Goal: Task Accomplishment & Management: Complete application form

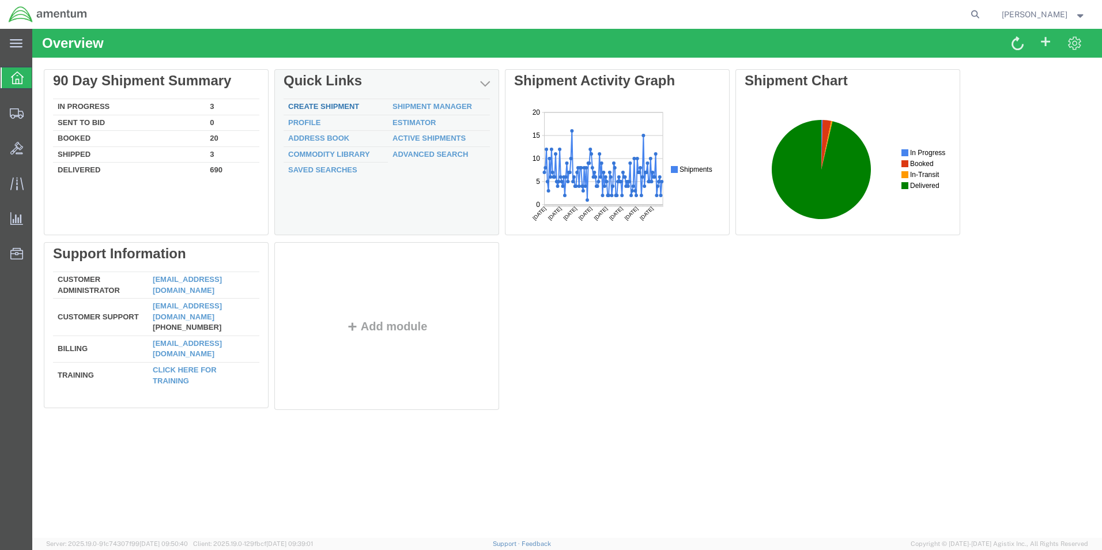
click at [330, 107] on link "Create Shipment" at bounding box center [323, 106] width 71 height 9
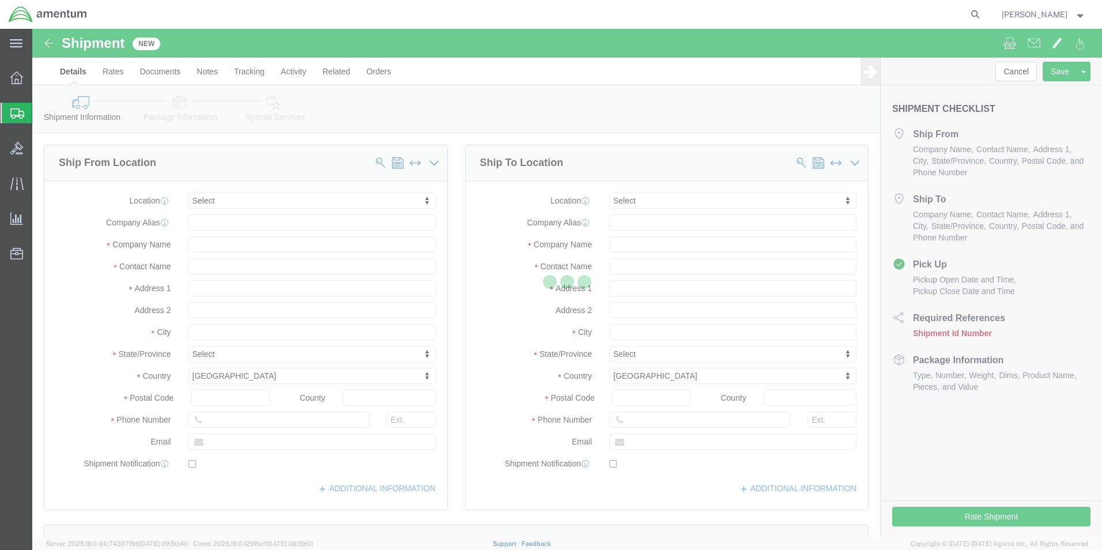
select select
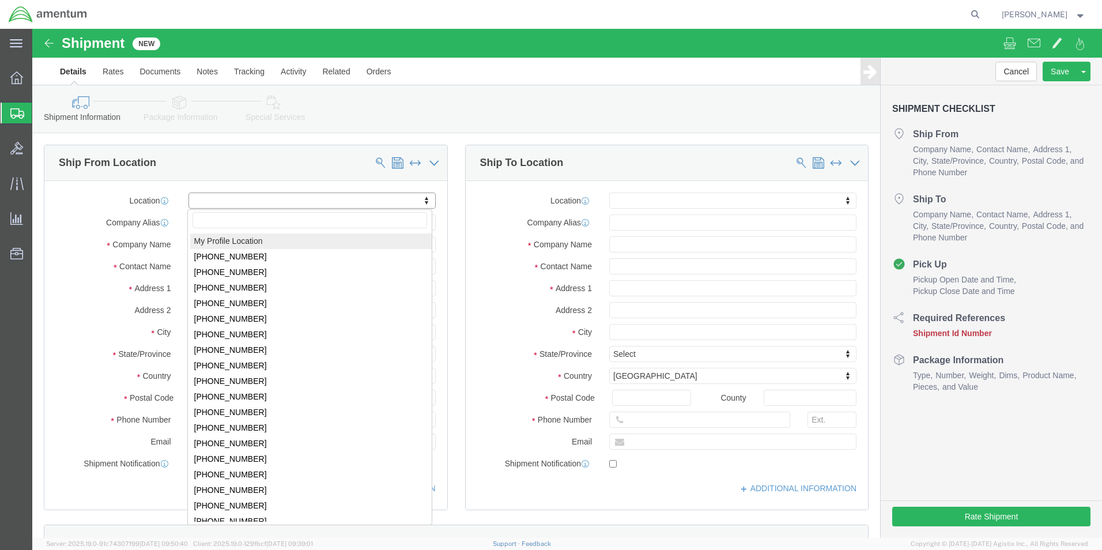
click input "text"
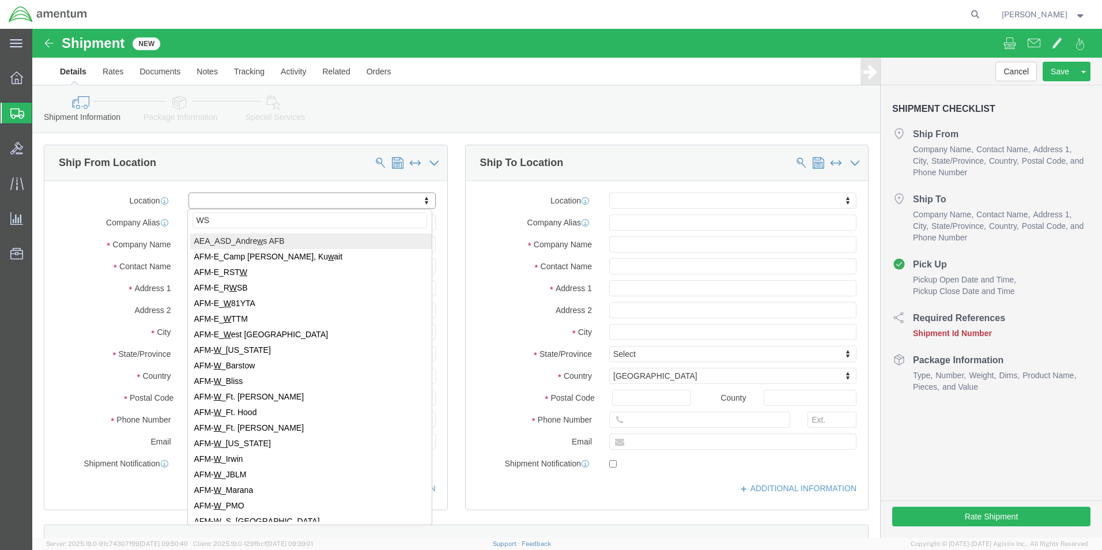
type input "WSA"
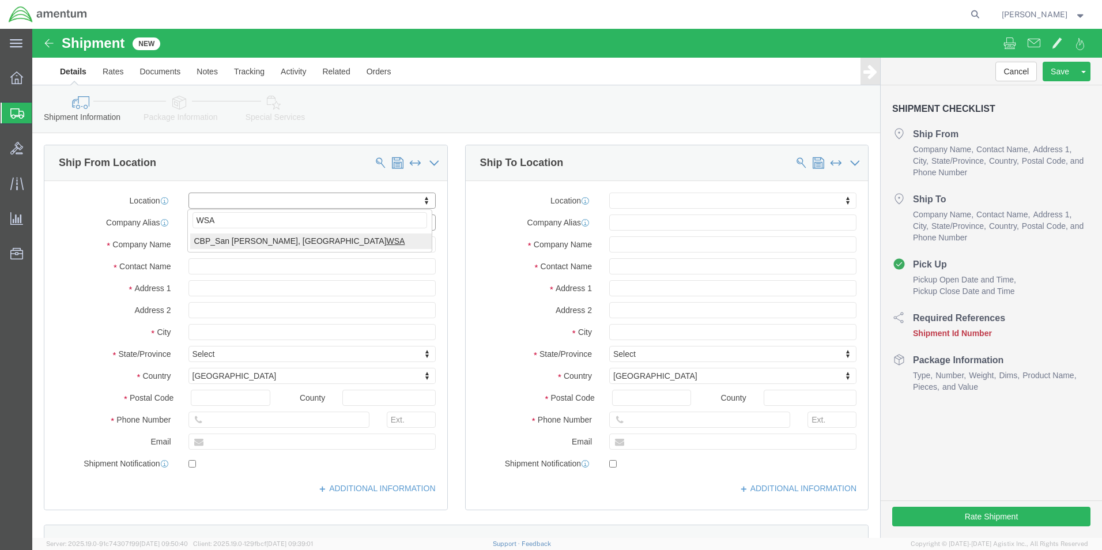
select select "49914"
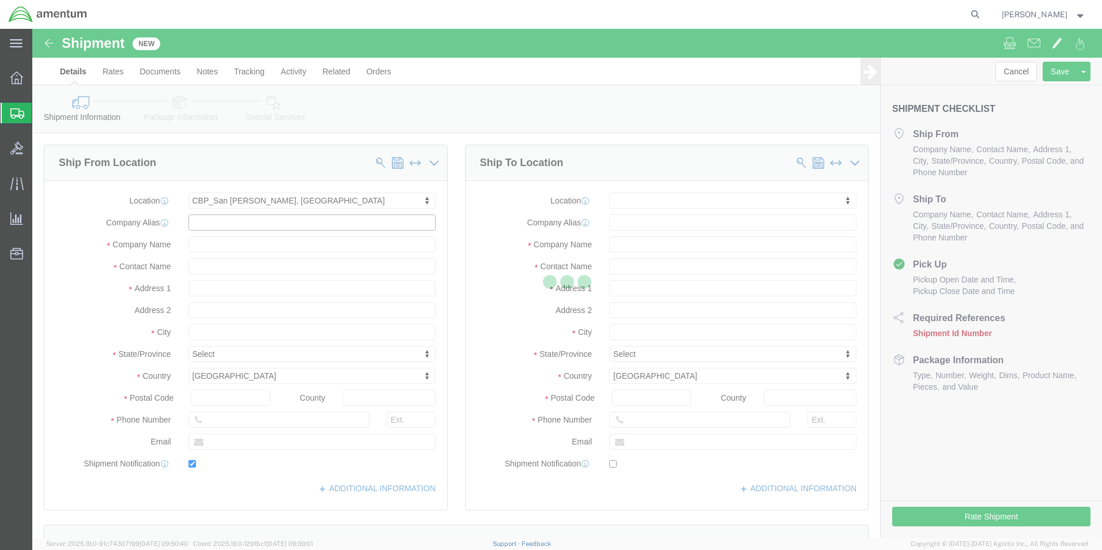
type input "Amentum Services, Inc"
type input "[PERSON_NAME]"
type input "[STREET_ADDRESS]"
type input "San [PERSON_NAME]"
type input "76904"
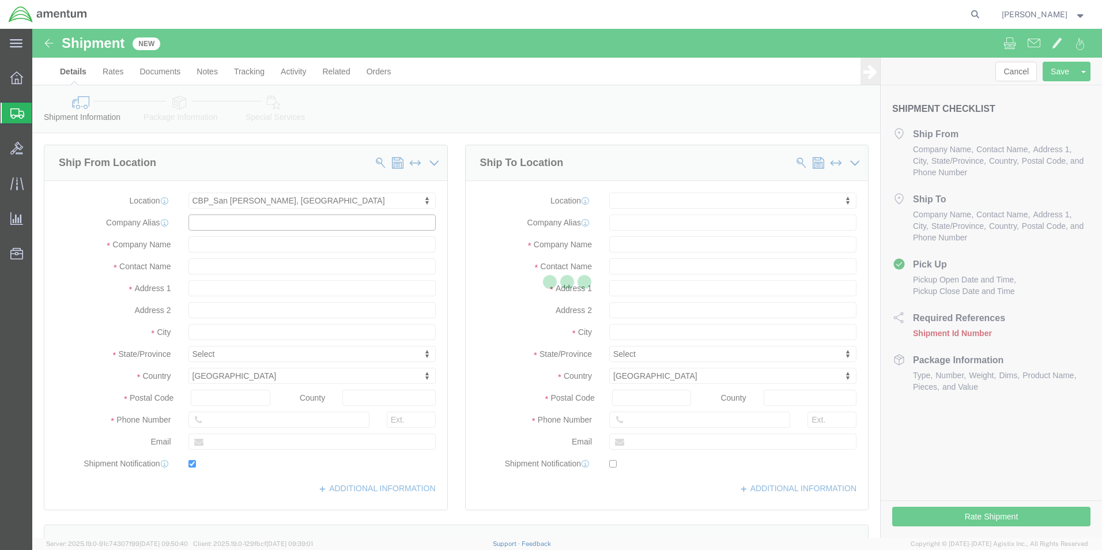
type input "[PHONE_NUMBER]"
type input "[PERSON_NAME][EMAIL_ADDRESS][PERSON_NAME][DOMAIN_NAME]"
checkbox input "true"
select select "[GEOGRAPHIC_DATA]"
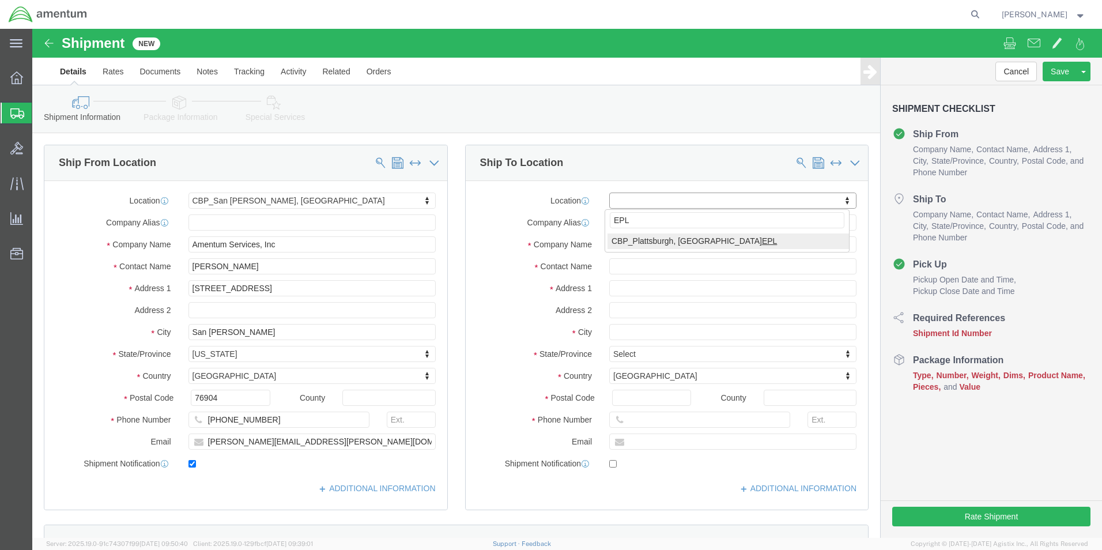
type input "EPL"
select select "49927"
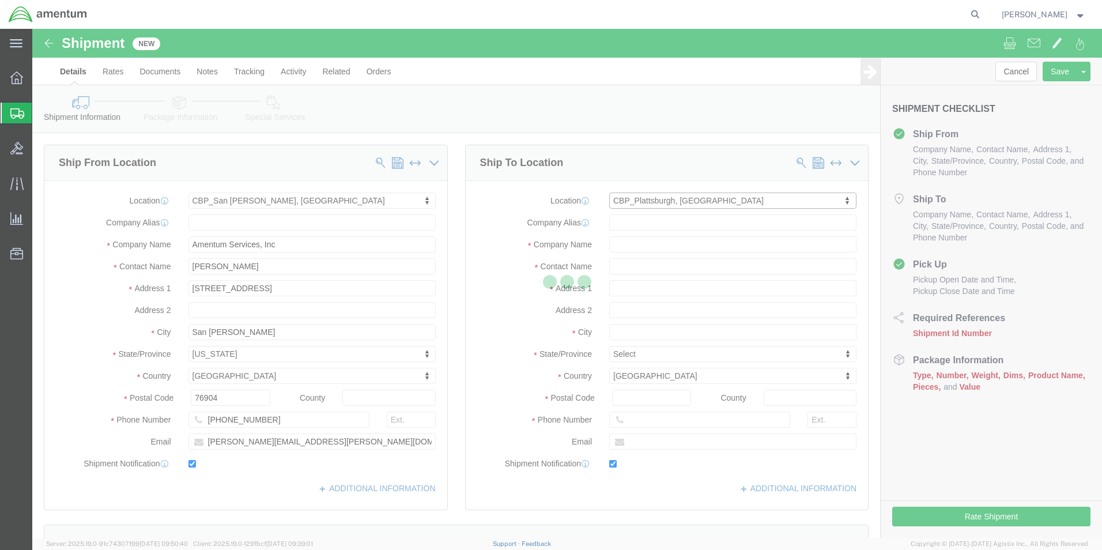
type input "Amentum Services, Inc"
type input "[PERSON_NAME]"
type input "[STREET_ADDRESS][US_STATE]"
type input "[GEOGRAPHIC_DATA]"
type input "12903"
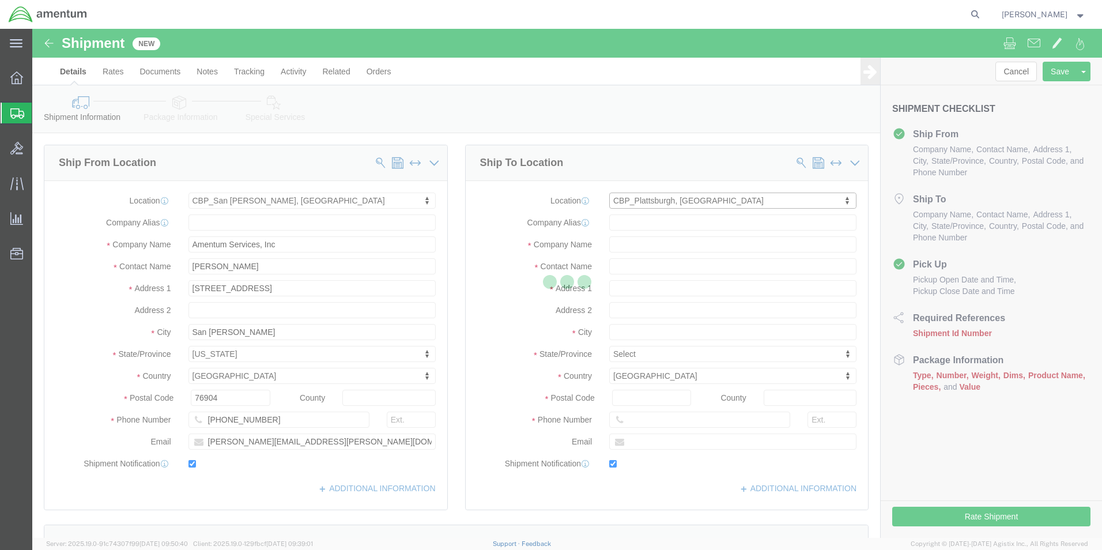
type input "[PHONE_NUMBER]"
type input "[PERSON_NAME][EMAIL_ADDRESS][PERSON_NAME][DOMAIN_NAME]"
checkbox input "true"
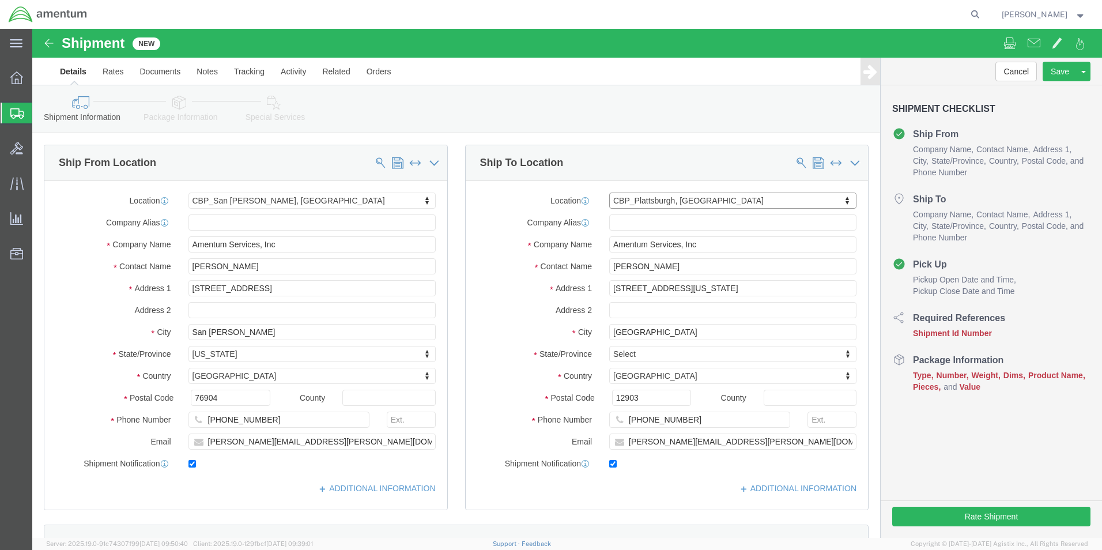
select select "NY"
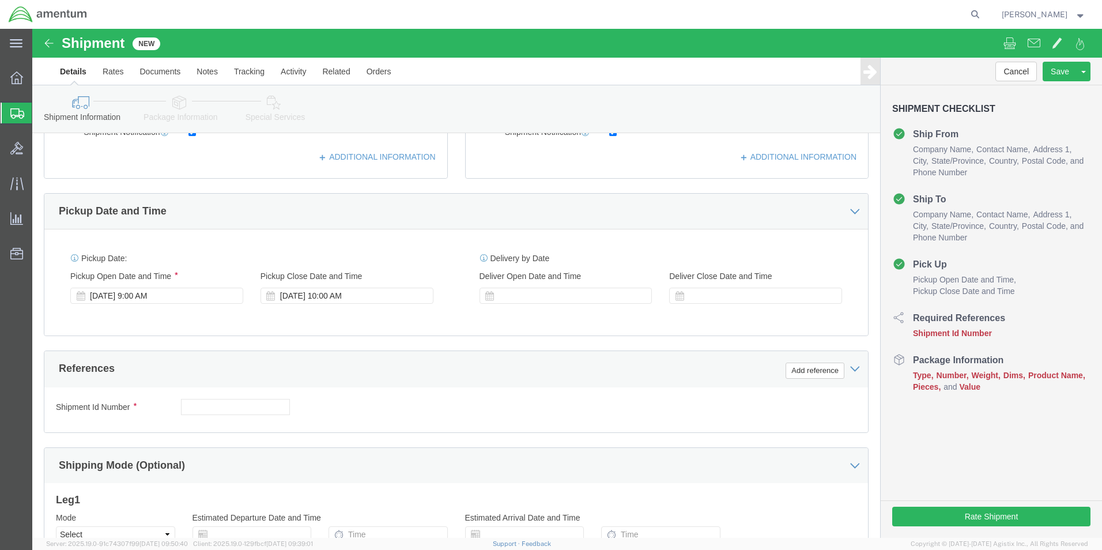
scroll to position [346, 0]
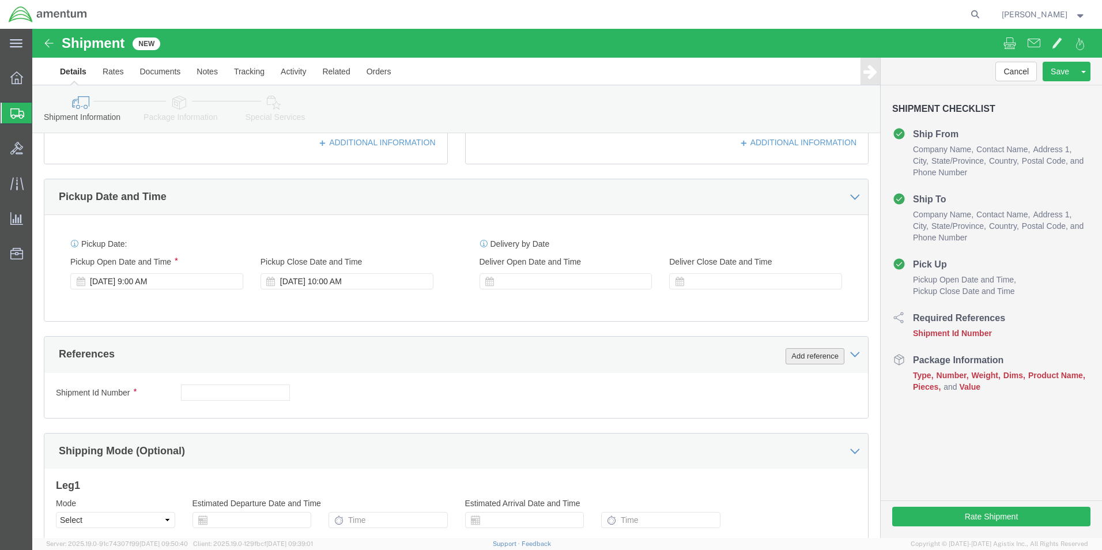
click button "Add reference"
click select "Select Account Type Activity ID Airline Appointment Number ASN Batch Request # …"
select select "CUSTREF"
click select "Select Account Type Activity ID Airline Appointment Number ASN Batch Request # …"
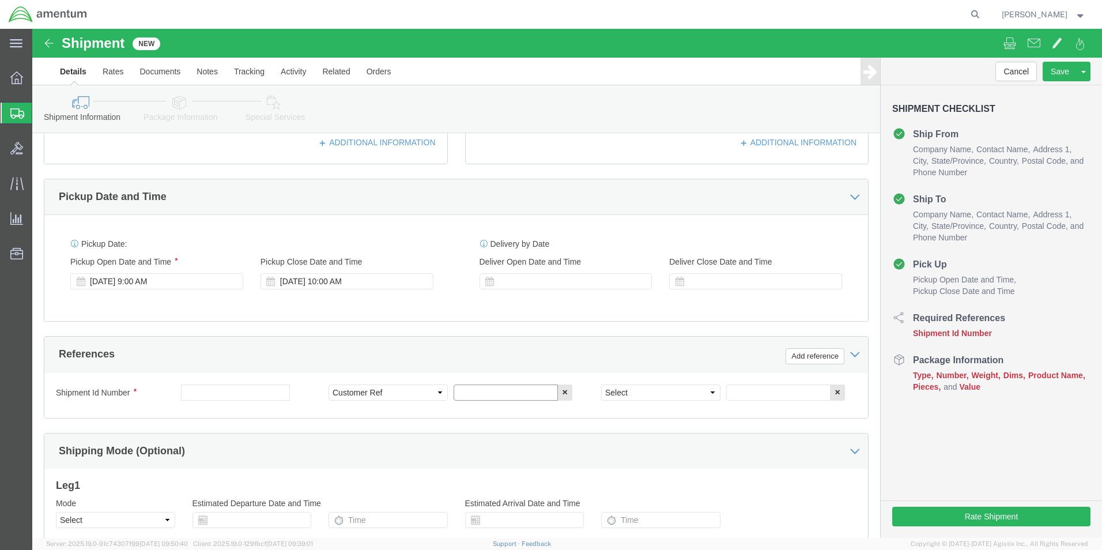
drag, startPoint x: 454, startPoint y: 368, endPoint x: 465, endPoint y: 352, distance: 19.5
click input "text"
type input "TOOL RETURN"
click select "Select Account Type Activity ID Airline Appointment Number ASN Batch Request # …"
select select "DEPT"
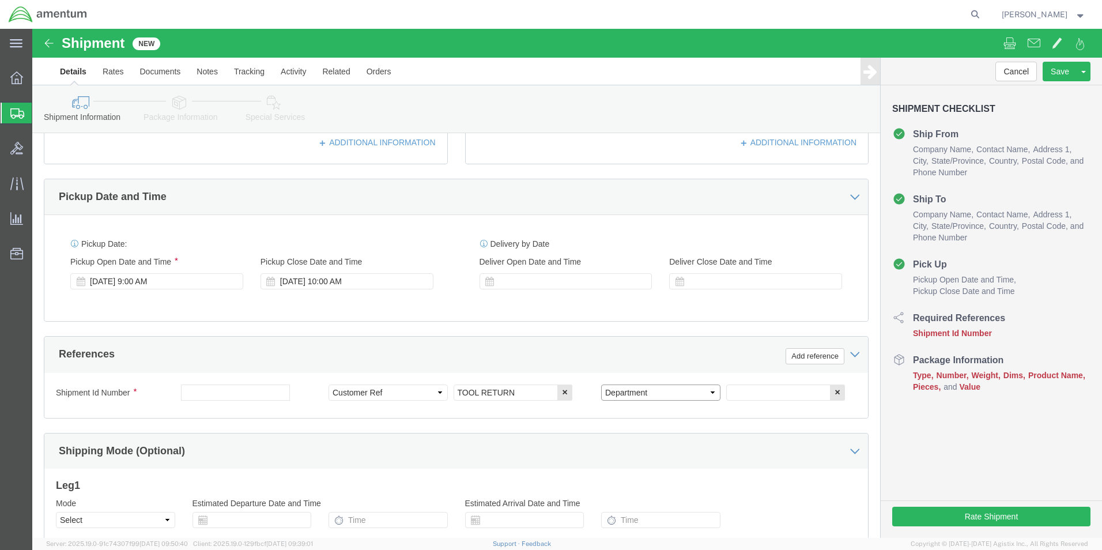
click select "Select Account Type Activity ID Airline Appointment Number ASN Batch Request # …"
click input "text"
type input "CBP"
click button "Add reference"
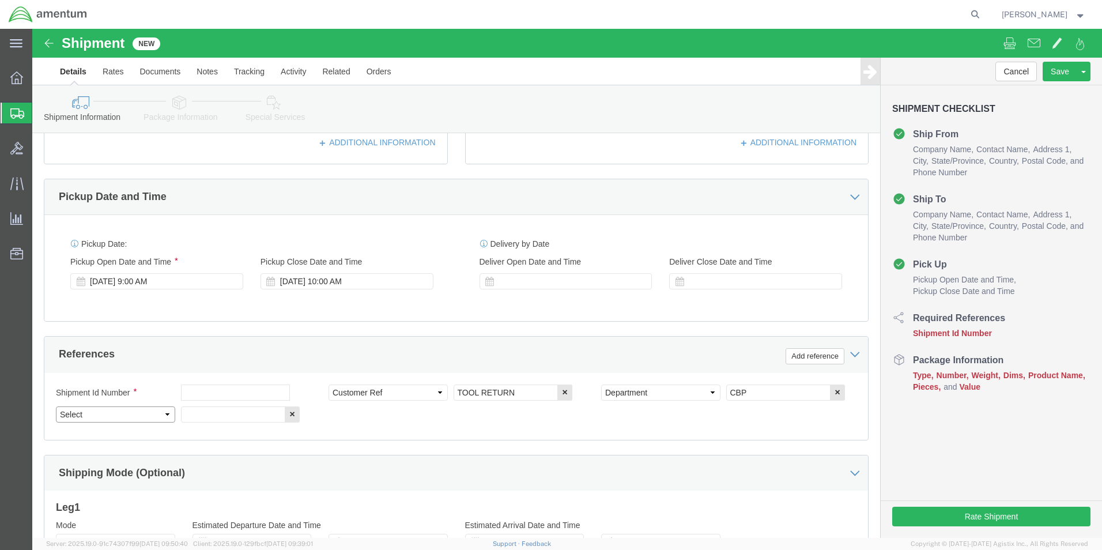
click select "Select Account Type Activity ID Airline Appointment Number ASN Batch Request # …"
select select "PROJNUM"
click select "Select Account Type Activity ID Airline Appointment Number ASN Batch Request # …"
click input "text"
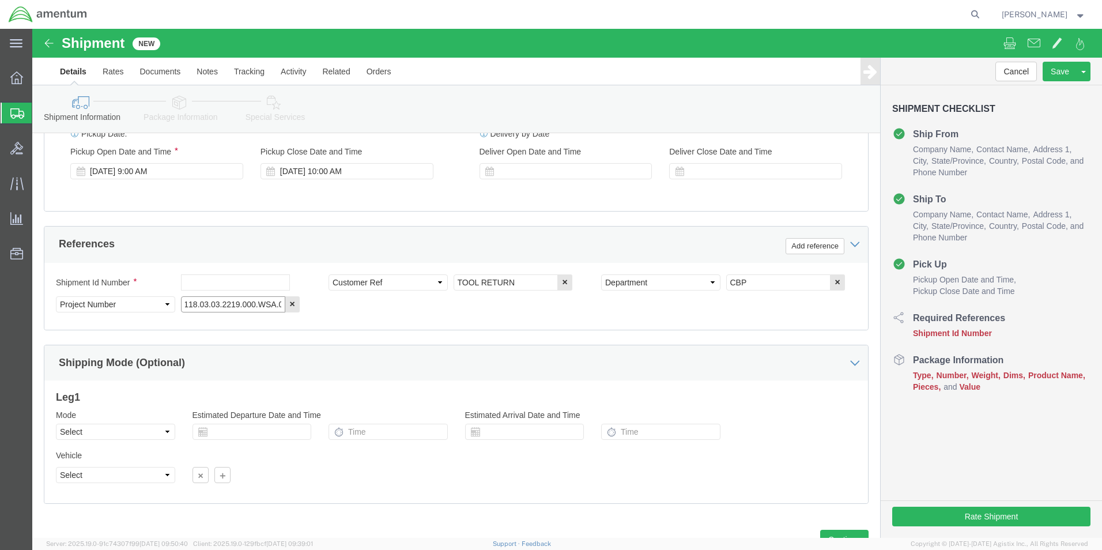
scroll to position [503, 0]
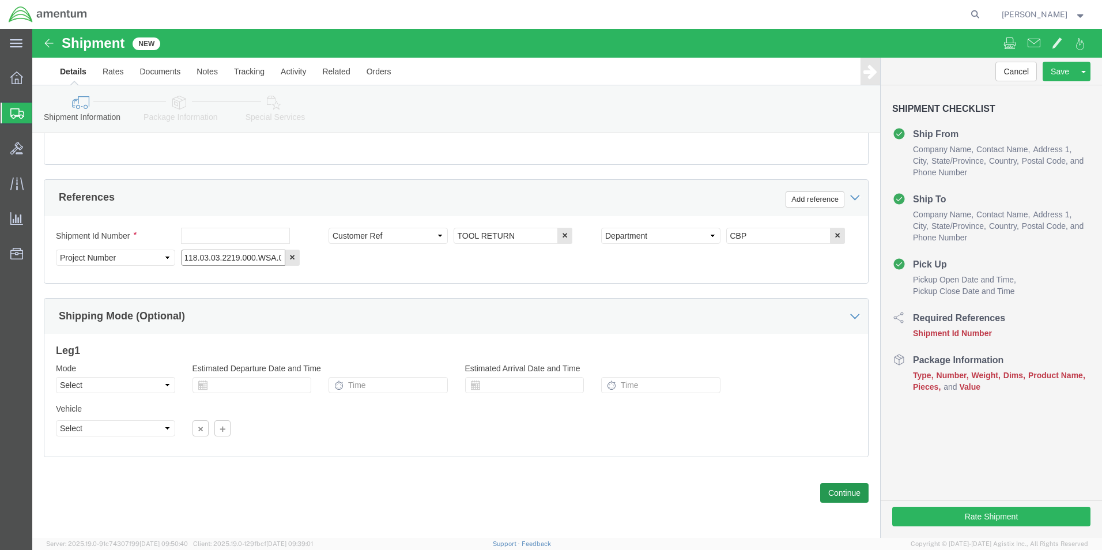
type input "6118.03.03.2219.000.WSA.0000"
click button "Continue"
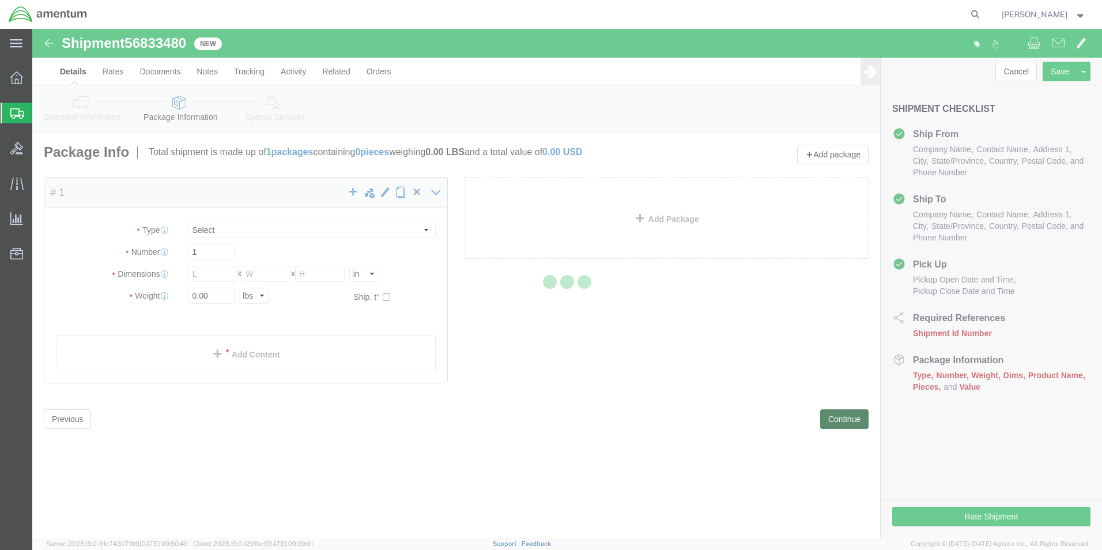
select select "CBOX"
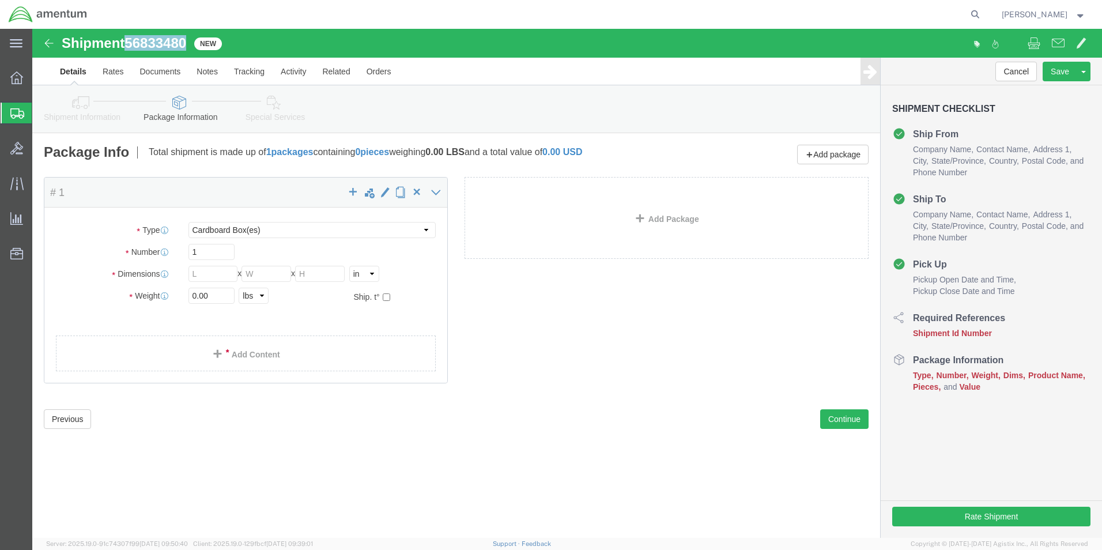
drag, startPoint x: 94, startPoint y: 16, endPoint x: 161, endPoint y: 16, distance: 67.4
click div "Shipment 56833480 New"
copy h1 "56833480"
click icon
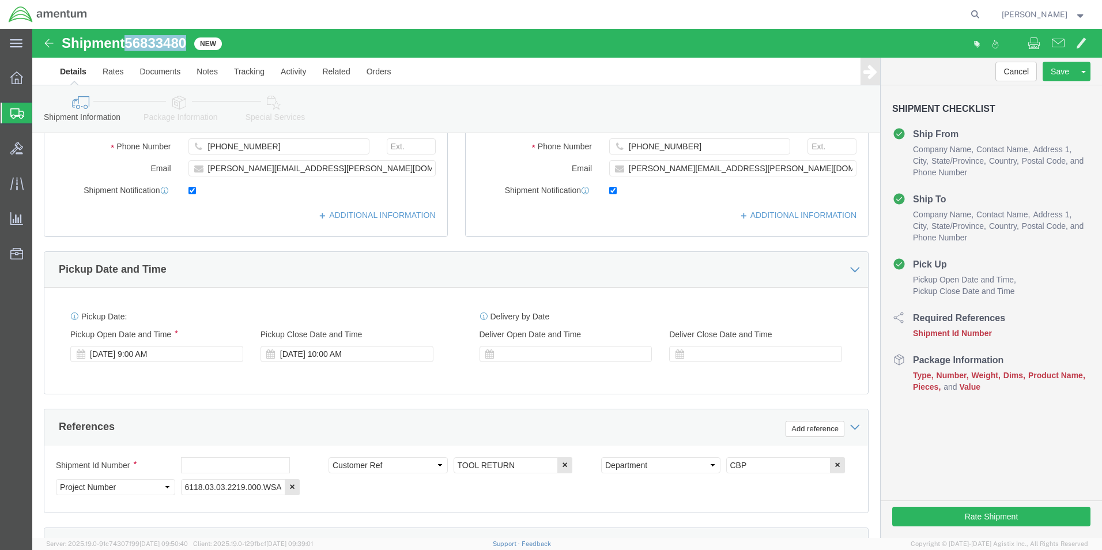
scroll to position [288, 0]
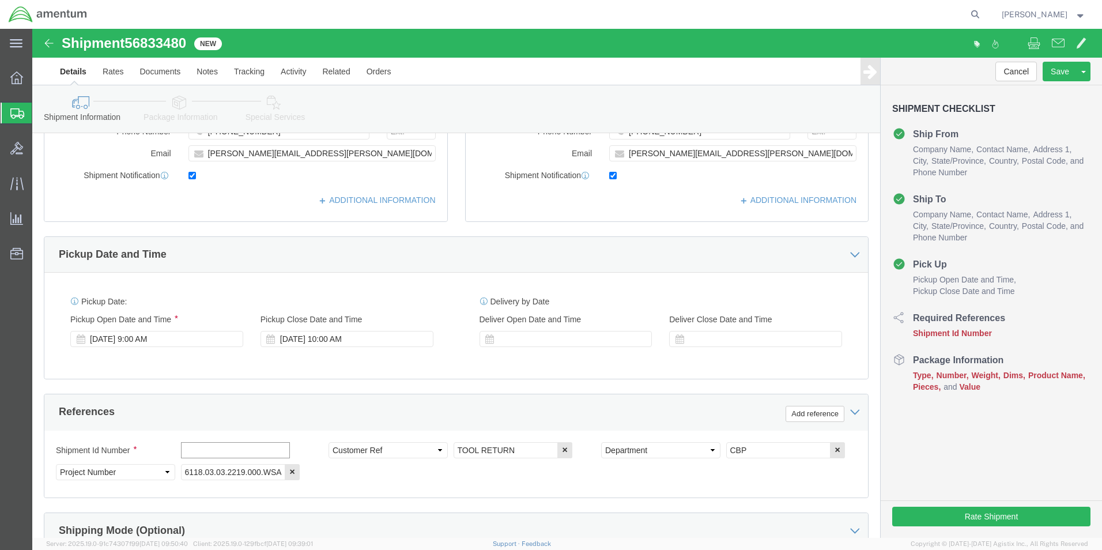
click input "text"
paste input "56833480"
click input "56833480"
type input "56833480"
click icon
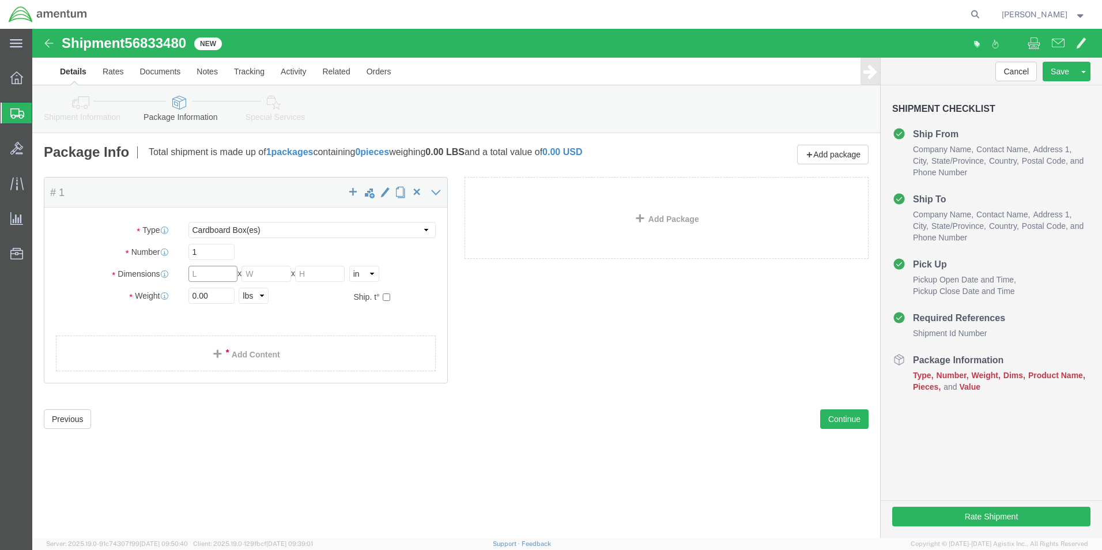
click input "text"
type input "26"
type input "15"
type input "5"
type input "10.5"
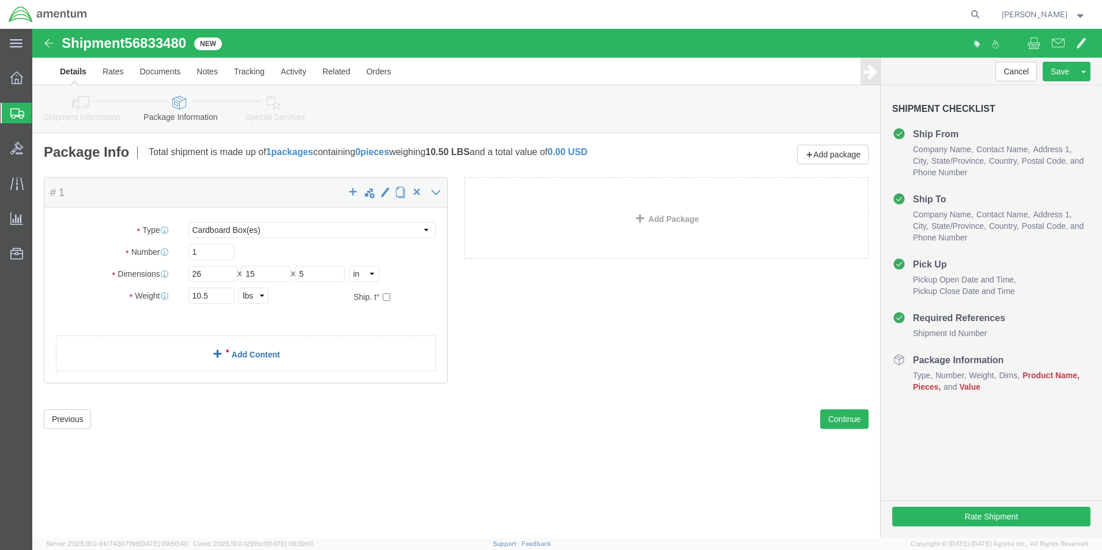
click link "Add Content"
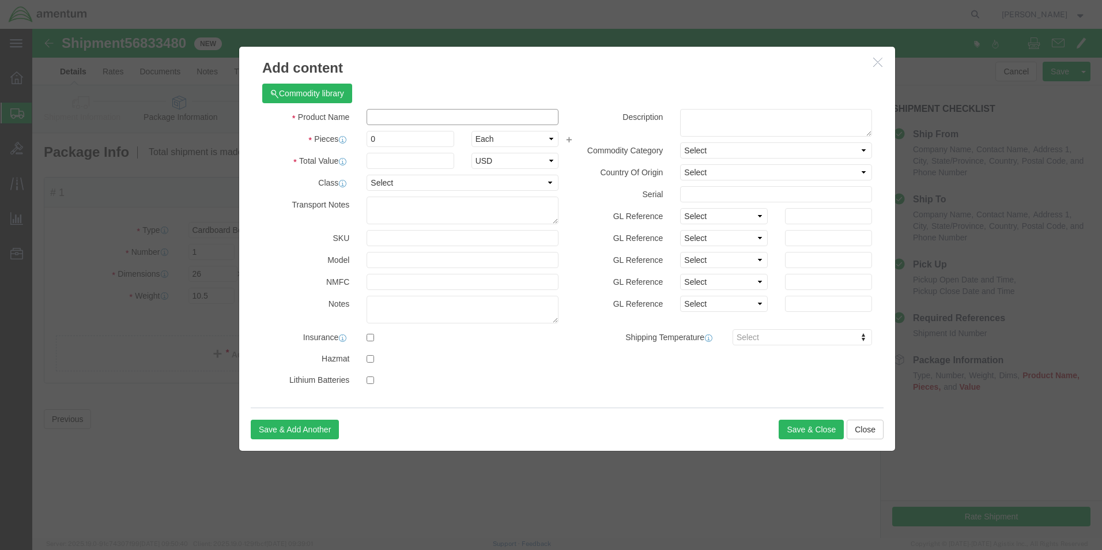
click input "text"
type input "TOOL RETURN"
drag, startPoint x: 347, startPoint y: 111, endPoint x: 333, endPoint y: 111, distance: 14.4
click div "0"
type input "1"
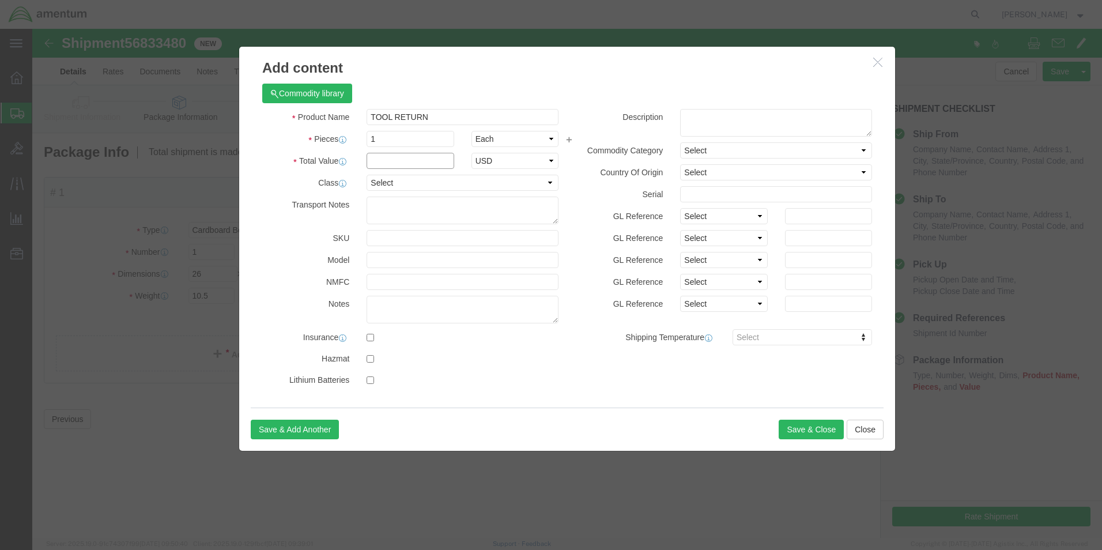
click input "text"
type input "10.00"
select select "USD"
click button "Save & Close"
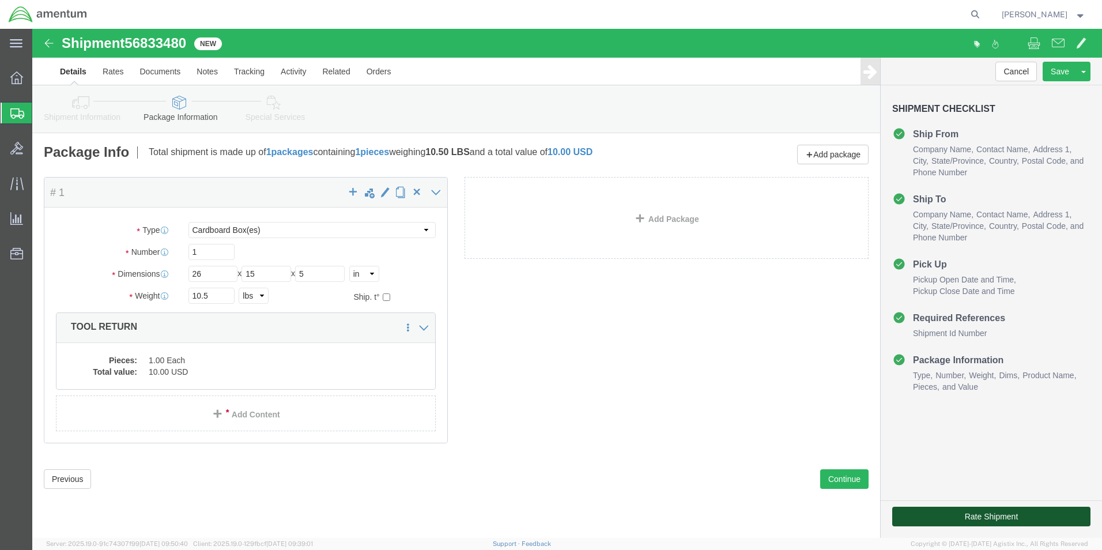
click button "Rate Shipment"
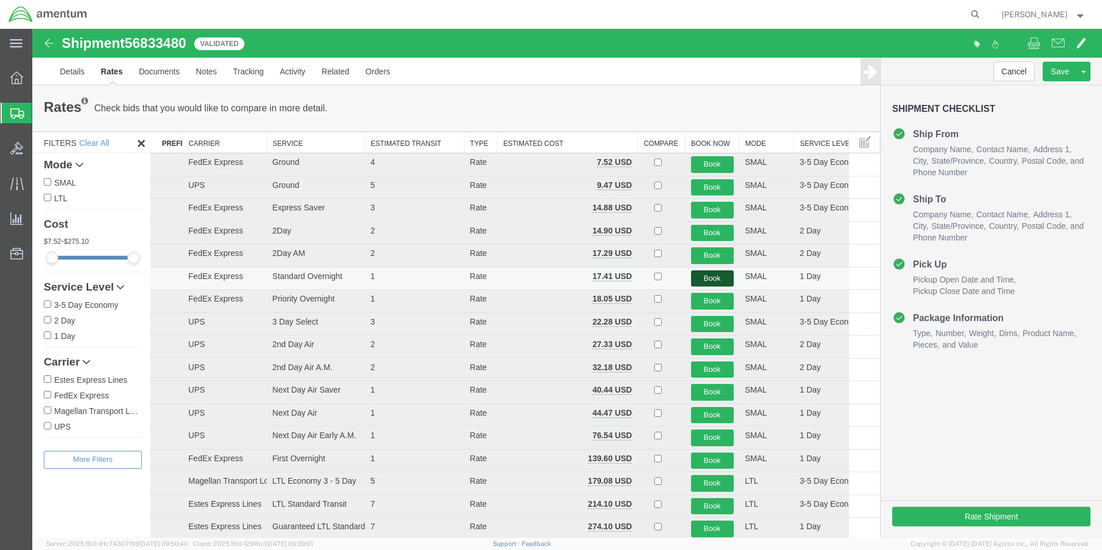
click at [712, 278] on button "Book" at bounding box center [712, 278] width 43 height 17
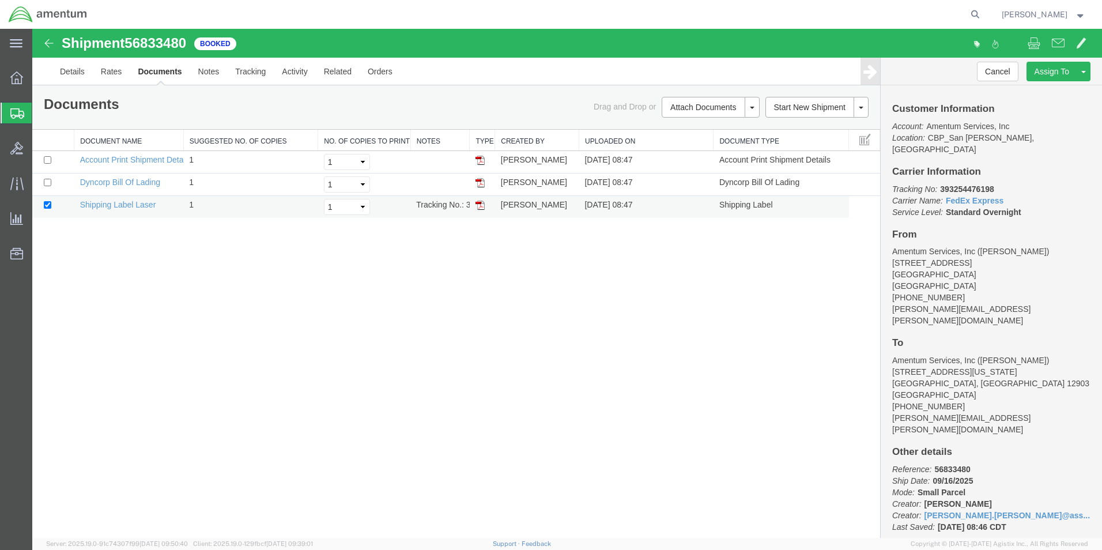
click at [482, 203] on img at bounding box center [479, 205] width 9 height 9
